Goal: Task Accomplishment & Management: Complete application form

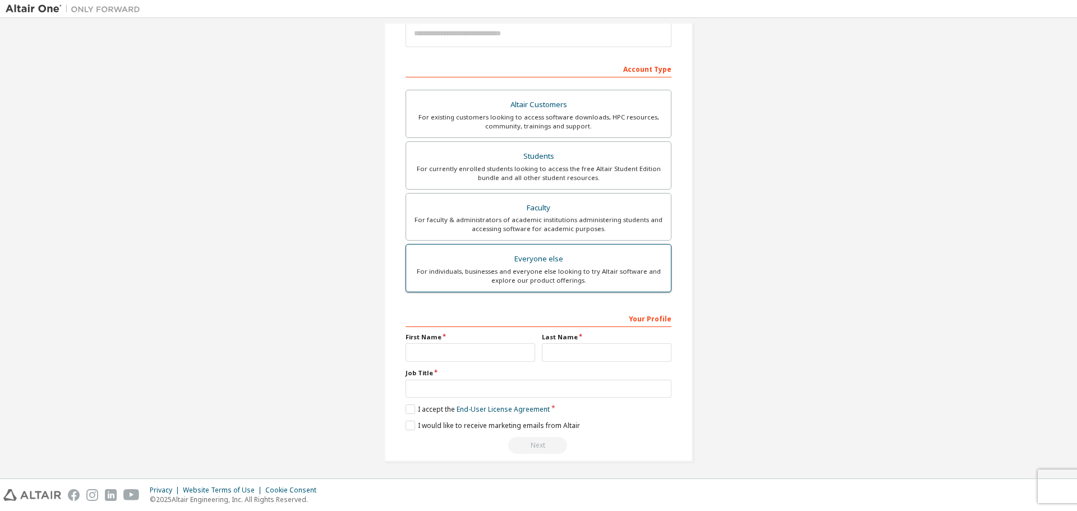
scroll to position [145, 0]
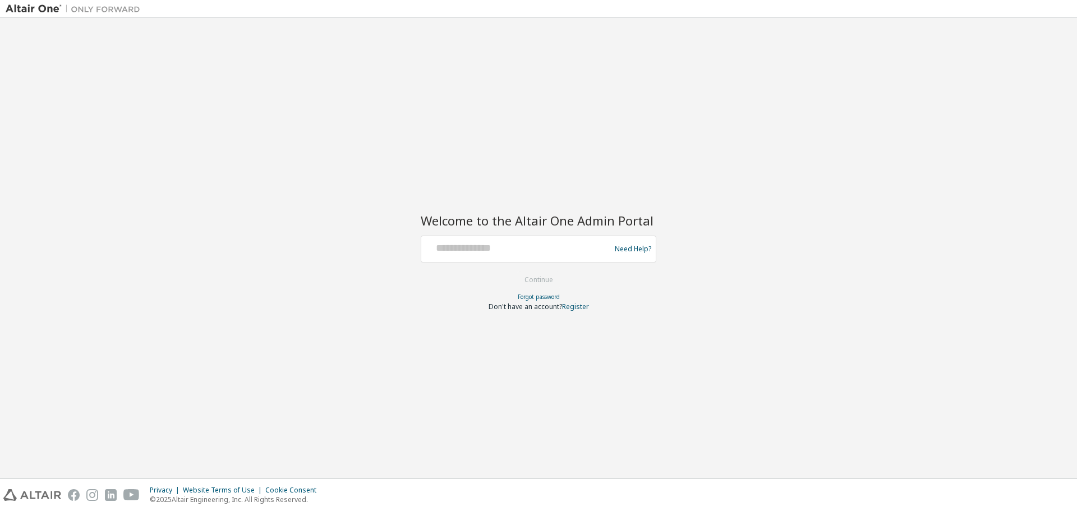
click at [43, 10] on img at bounding box center [76, 8] width 140 height 11
click at [966, 177] on div "Welcome to the Altair One Admin Portal Need Help? Please make sure that you pro…" at bounding box center [539, 248] width 1066 height 449
